Goal: Information Seeking & Learning: Check status

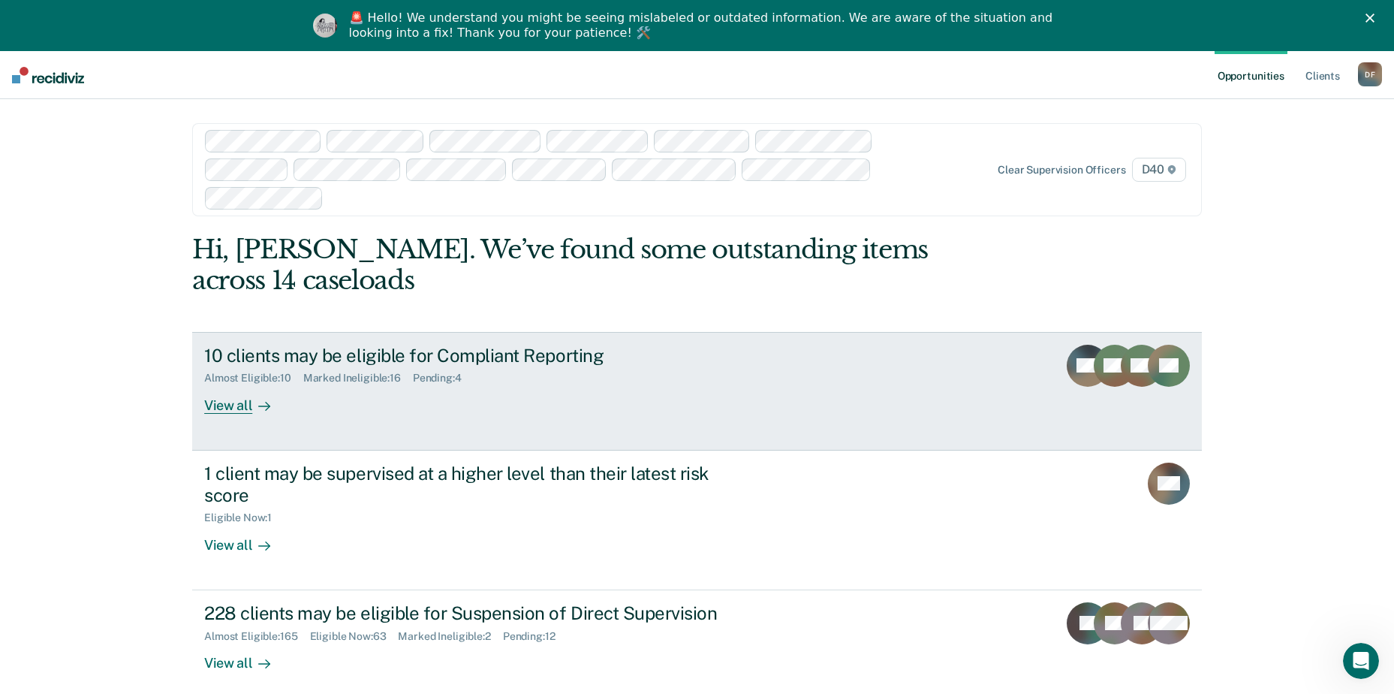
click at [394, 345] on div "10 clients may be eligible for Compliant Reporting" at bounding box center [467, 356] width 527 height 22
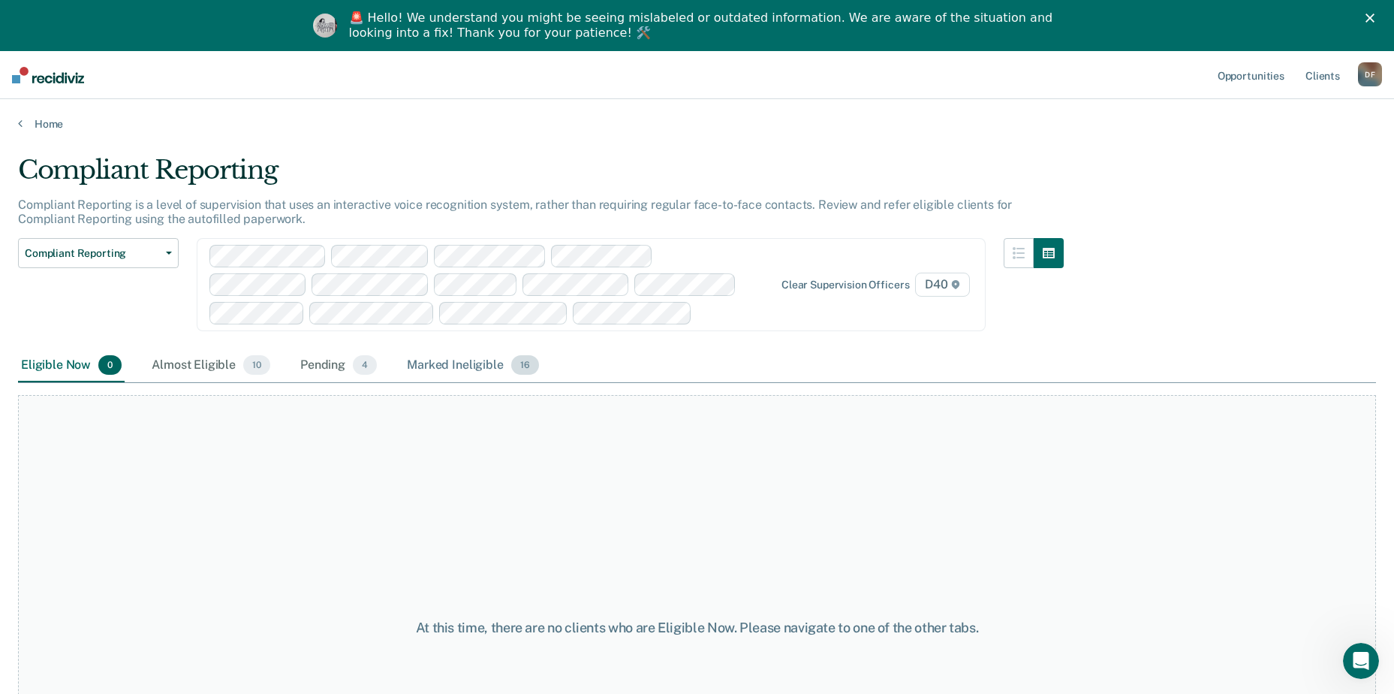
click at [454, 364] on div "Marked Ineligible 16" at bounding box center [472, 365] width 137 height 33
